Goal: Task Accomplishment & Management: Use online tool/utility

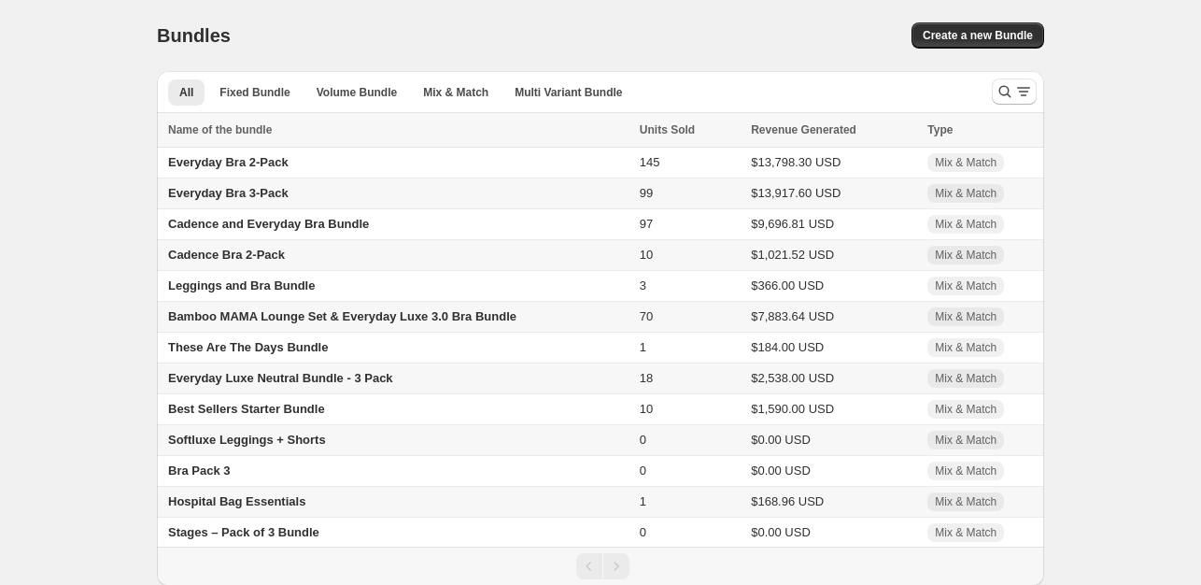
scroll to position [4, 0]
click at [235, 531] on span "Stages – Pack of 3 Bundle" at bounding box center [243, 531] width 151 height 14
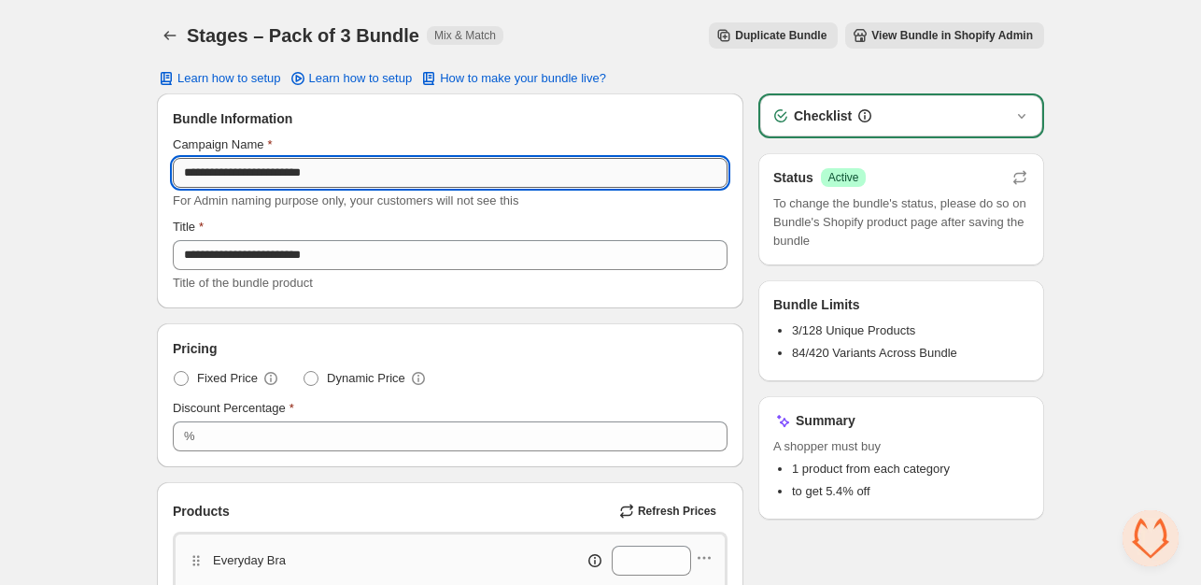
click at [359, 173] on input "**********" at bounding box center [450, 173] width 555 height 30
